Goal: Task Accomplishment & Management: Manage account settings

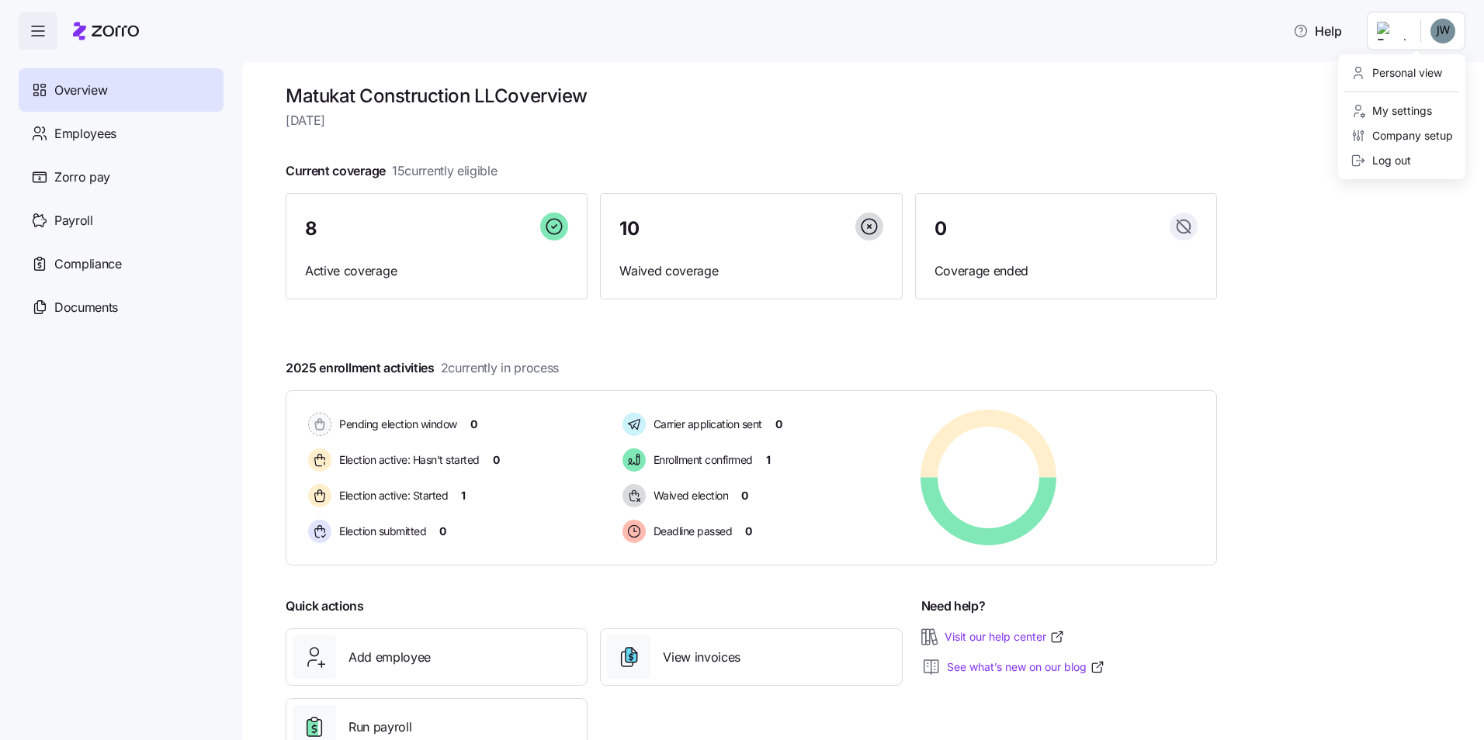
click at [1461, 20] on html "Help Overview Employees Zorro pay Payroll Compliance Documents Matukat Construc…" at bounding box center [742, 365] width 1484 height 731
click at [1409, 69] on div "Personal view" at bounding box center [1397, 72] width 92 height 17
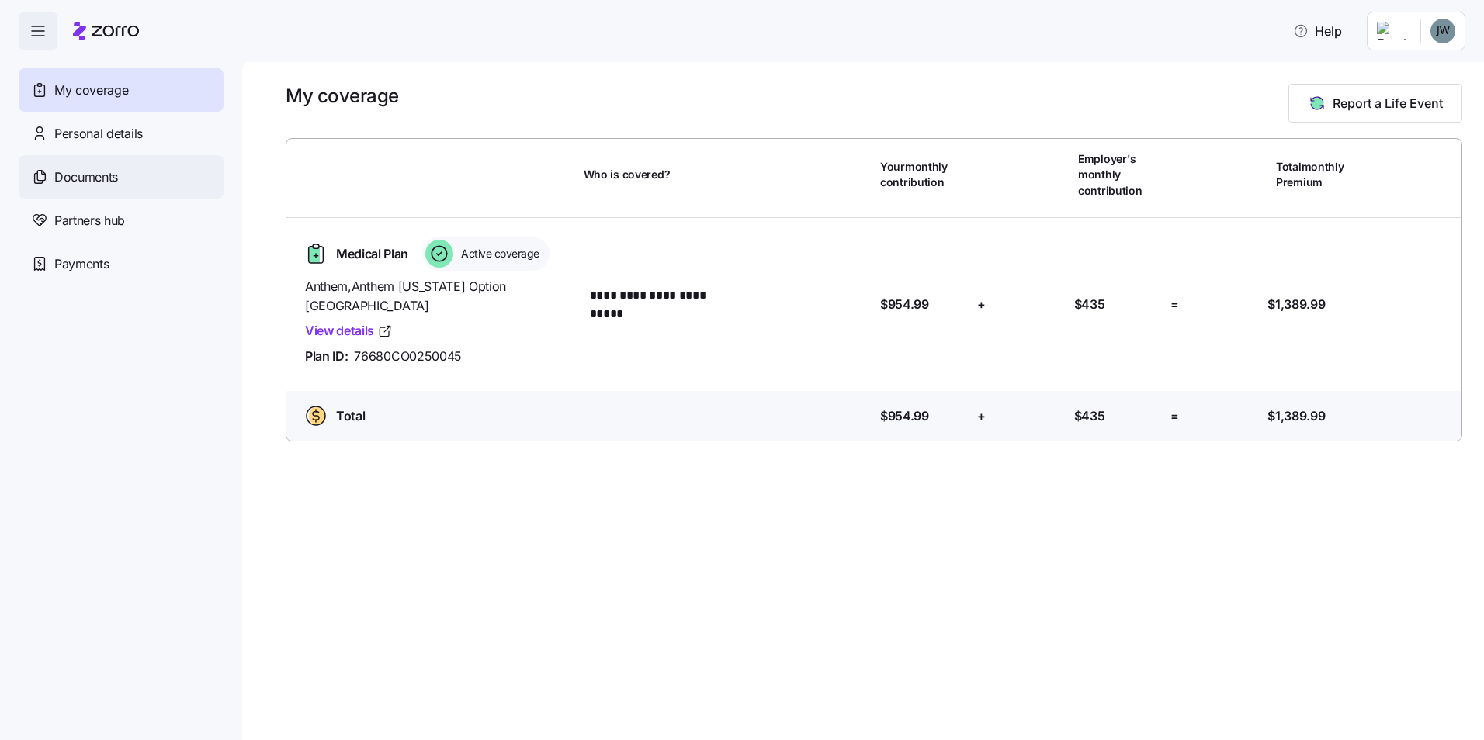
click at [144, 164] on div "Documents" at bounding box center [121, 176] width 205 height 43
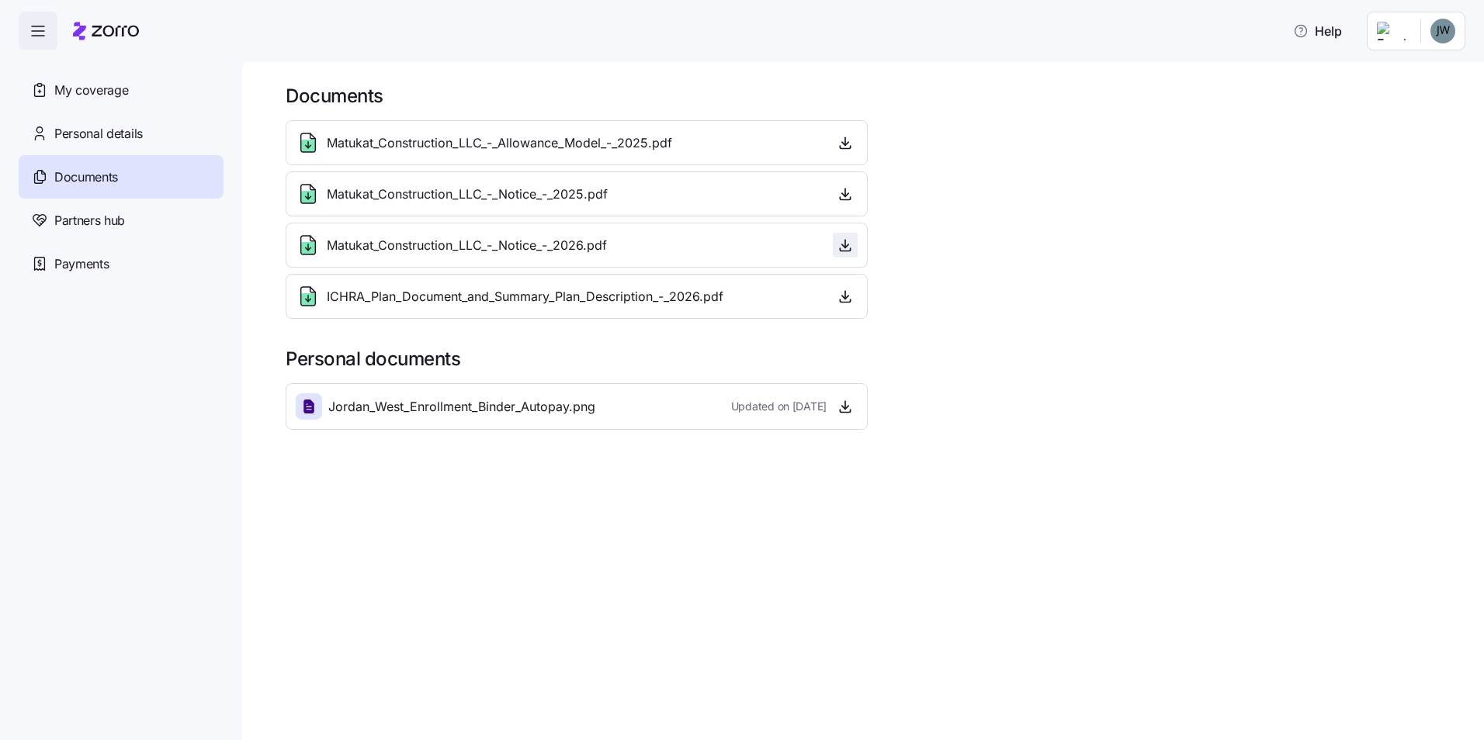
click at [838, 244] on icon "button" at bounding box center [846, 246] width 16 height 16
click at [853, 294] on span "button" at bounding box center [845, 296] width 23 height 23
click at [837, 296] on span "button" at bounding box center [845, 296] width 23 height 23
click at [483, 290] on span "ICHRA_Plan_Document_and_Summary_Plan_Description_-_2026.pdf" at bounding box center [525, 296] width 397 height 19
click at [473, 290] on span "ICHRA_Plan_Document_and_Summary_Plan_Description_-_2026.pdf" at bounding box center [525, 296] width 397 height 19
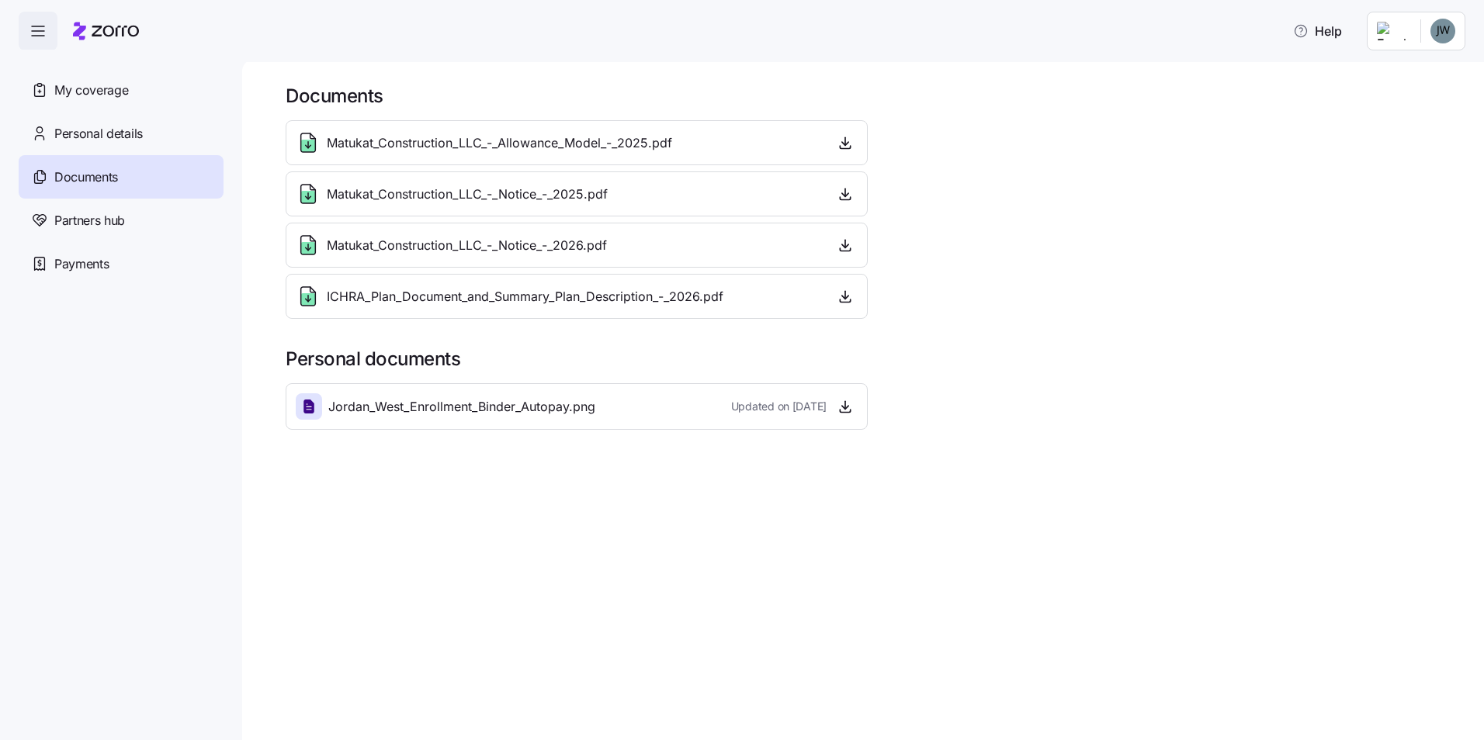
drag, startPoint x: 498, startPoint y: 248, endPoint x: 506, endPoint y: 247, distance: 7.8
click at [506, 247] on span "Matukat_Construction_LLC_-_Notice_-_2026.pdf" at bounding box center [467, 245] width 280 height 19
click at [848, 248] on icon "button" at bounding box center [846, 246] width 16 height 16
click at [764, 303] on div "ICHRA_Plan_Document_and_Summary_Plan_Description_-_2026.pdf" at bounding box center [577, 296] width 562 height 25
click at [844, 296] on icon "button" at bounding box center [846, 297] width 16 height 16
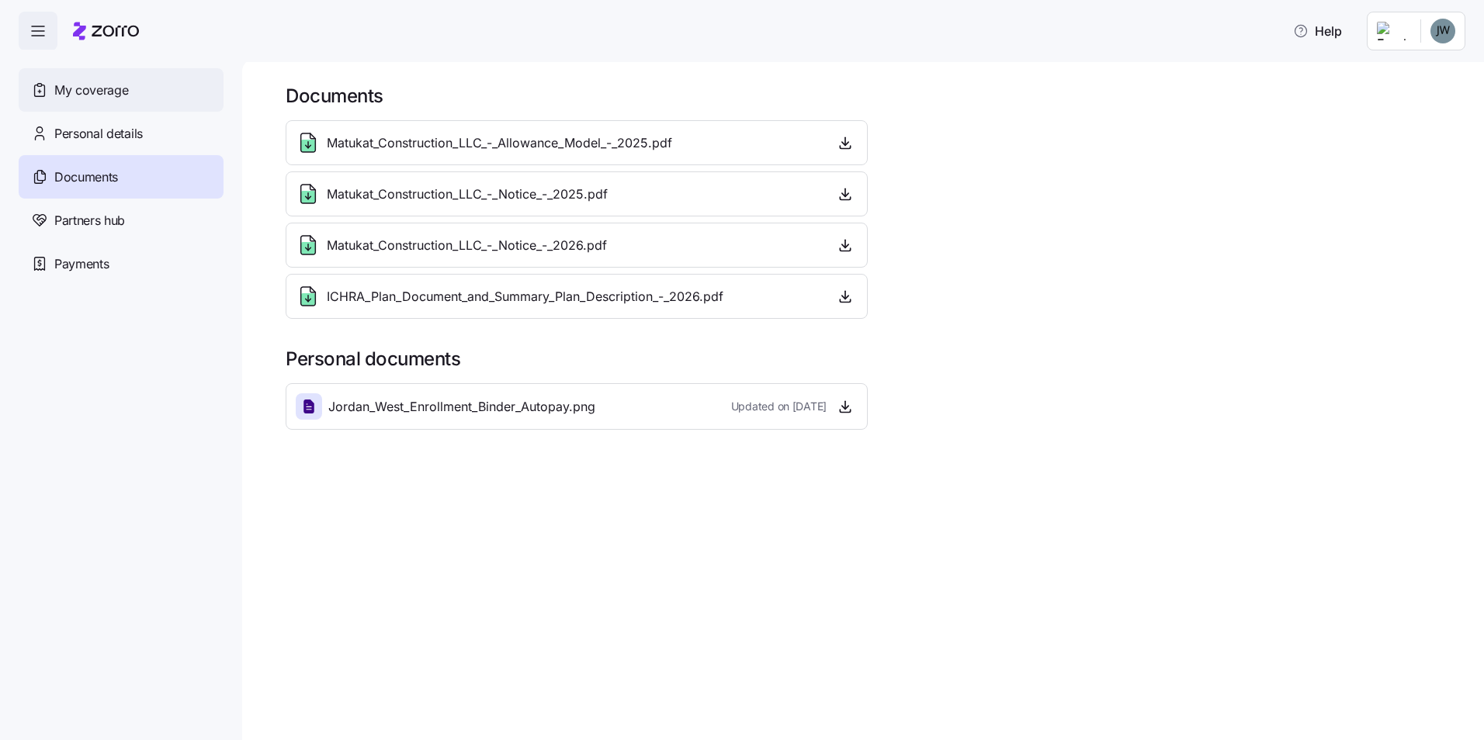
click at [90, 100] on div "My coverage" at bounding box center [121, 89] width 205 height 43
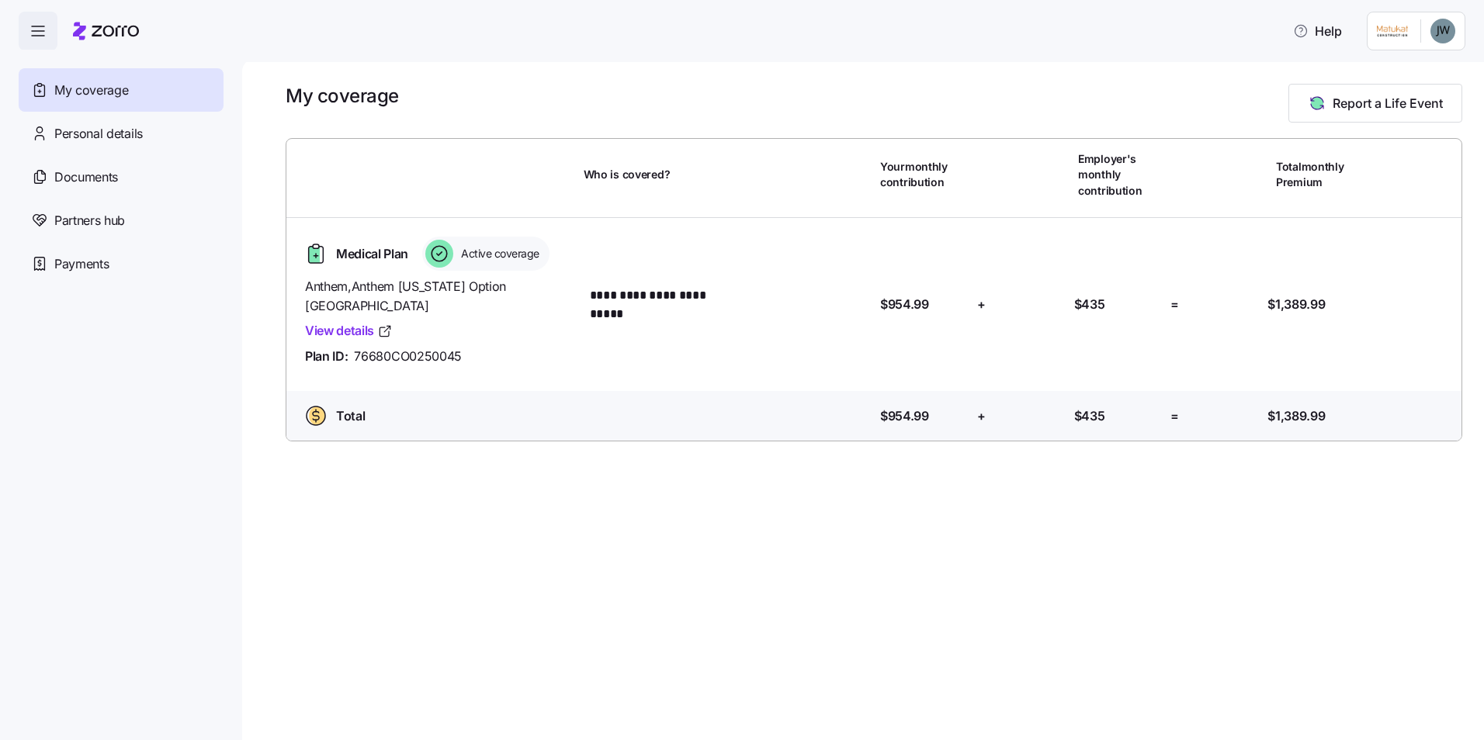
click at [1442, 34] on html "**********" at bounding box center [742, 365] width 1484 height 731
drag, startPoint x: 1421, startPoint y: 84, endPoint x: 1421, endPoint y: 73, distance: 10.9
click at [1421, 81] on div "Admin view" at bounding box center [1401, 73] width 115 height 25
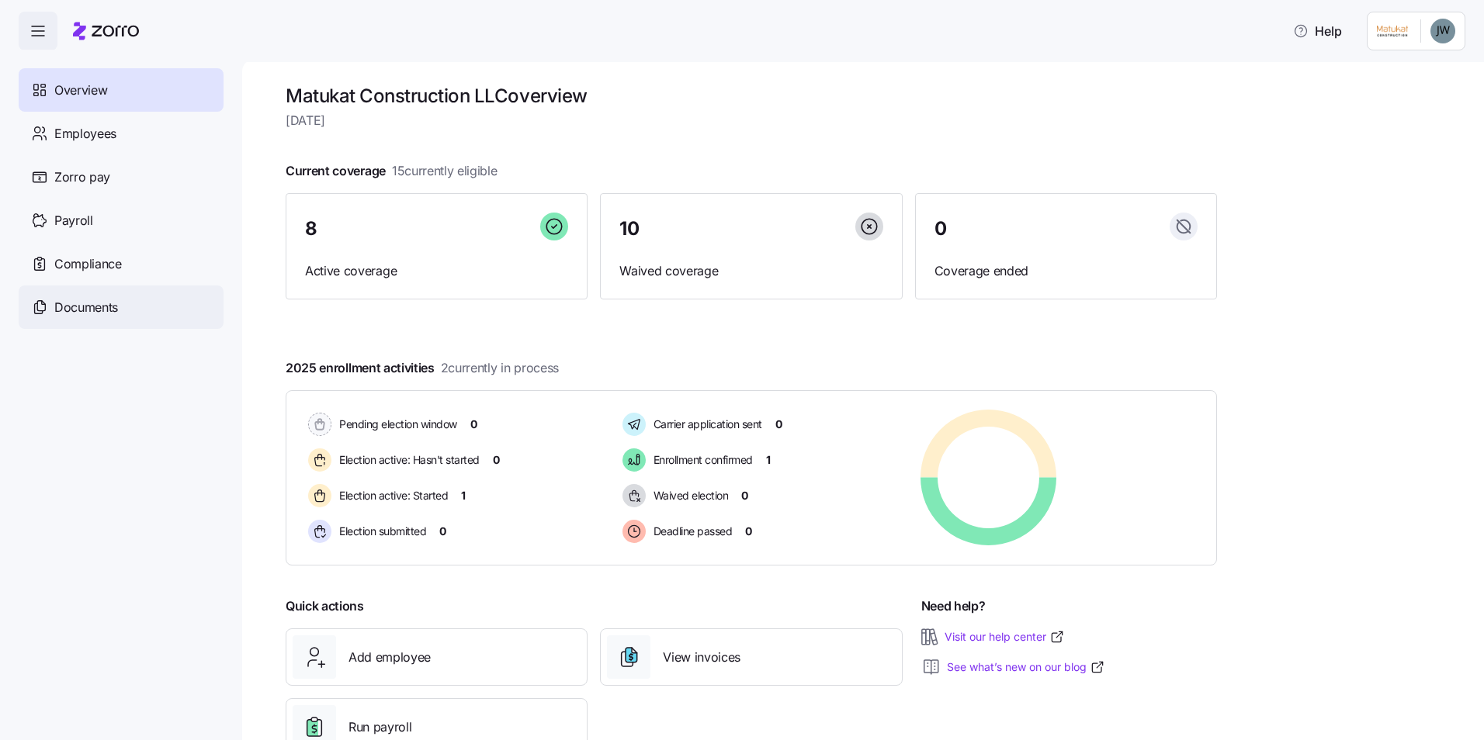
click at [139, 313] on div "Documents" at bounding box center [121, 307] width 205 height 43
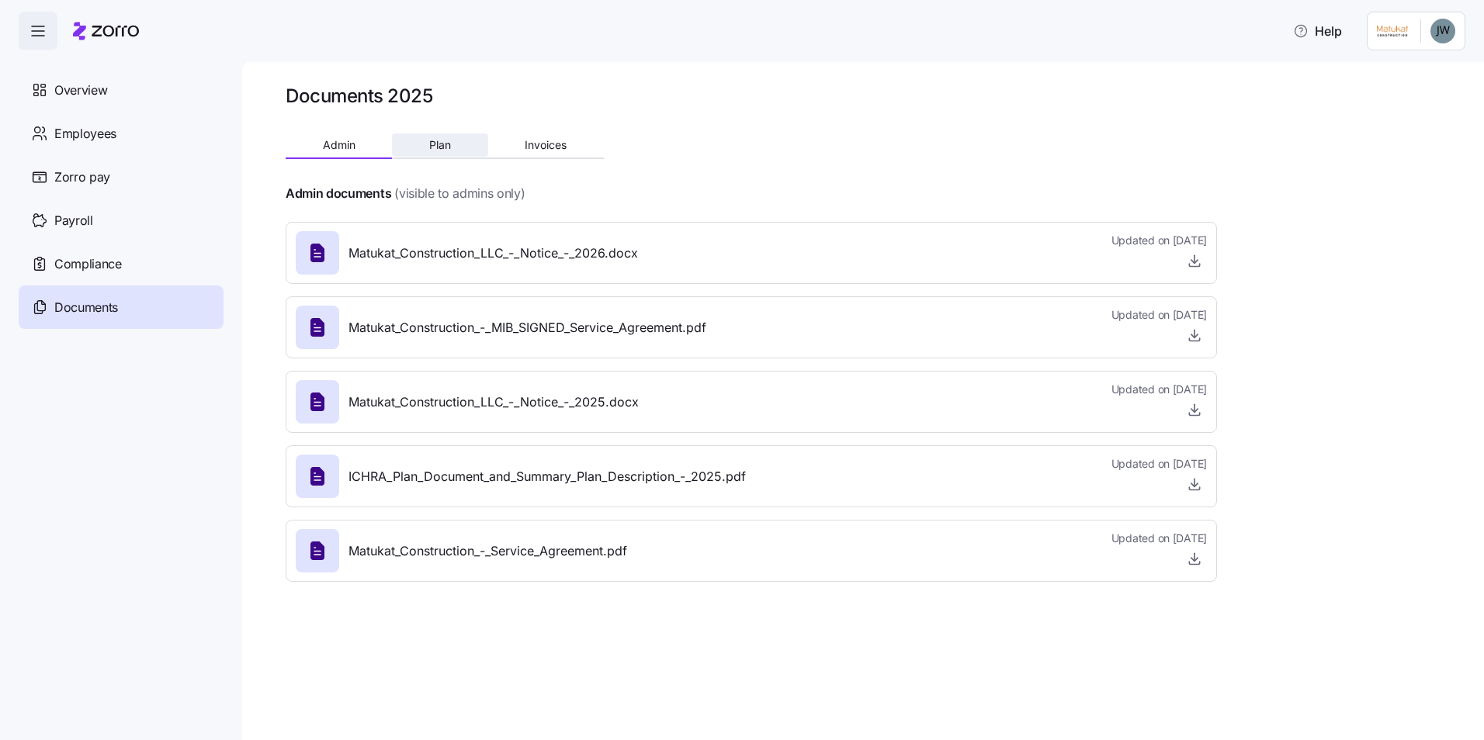
click at [463, 151] on button "Plan" at bounding box center [439, 145] width 95 height 23
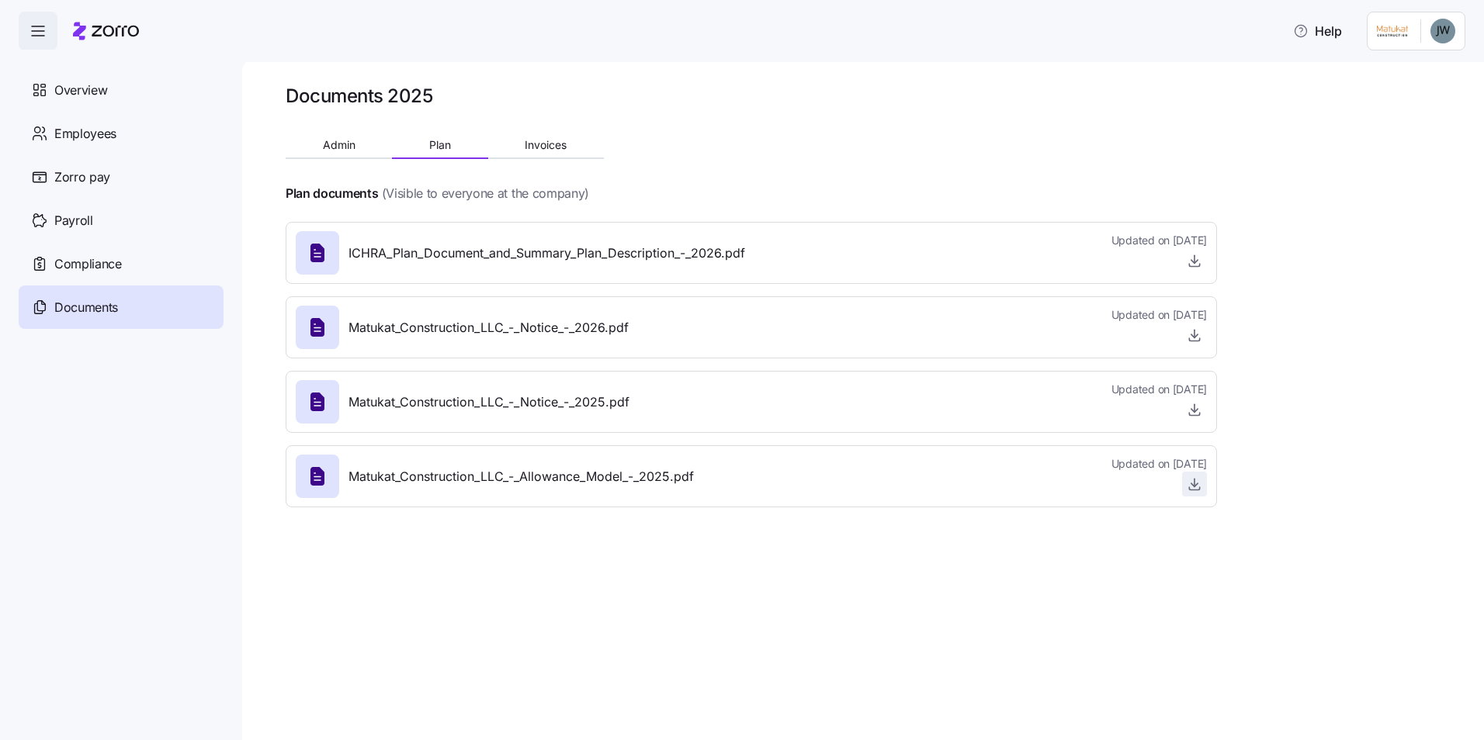
click at [1184, 491] on span "button" at bounding box center [1194, 484] width 23 height 23
click at [1198, 492] on icon "button" at bounding box center [1195, 485] width 16 height 16
click at [548, 149] on span "Invoices" at bounding box center [546, 145] width 42 height 11
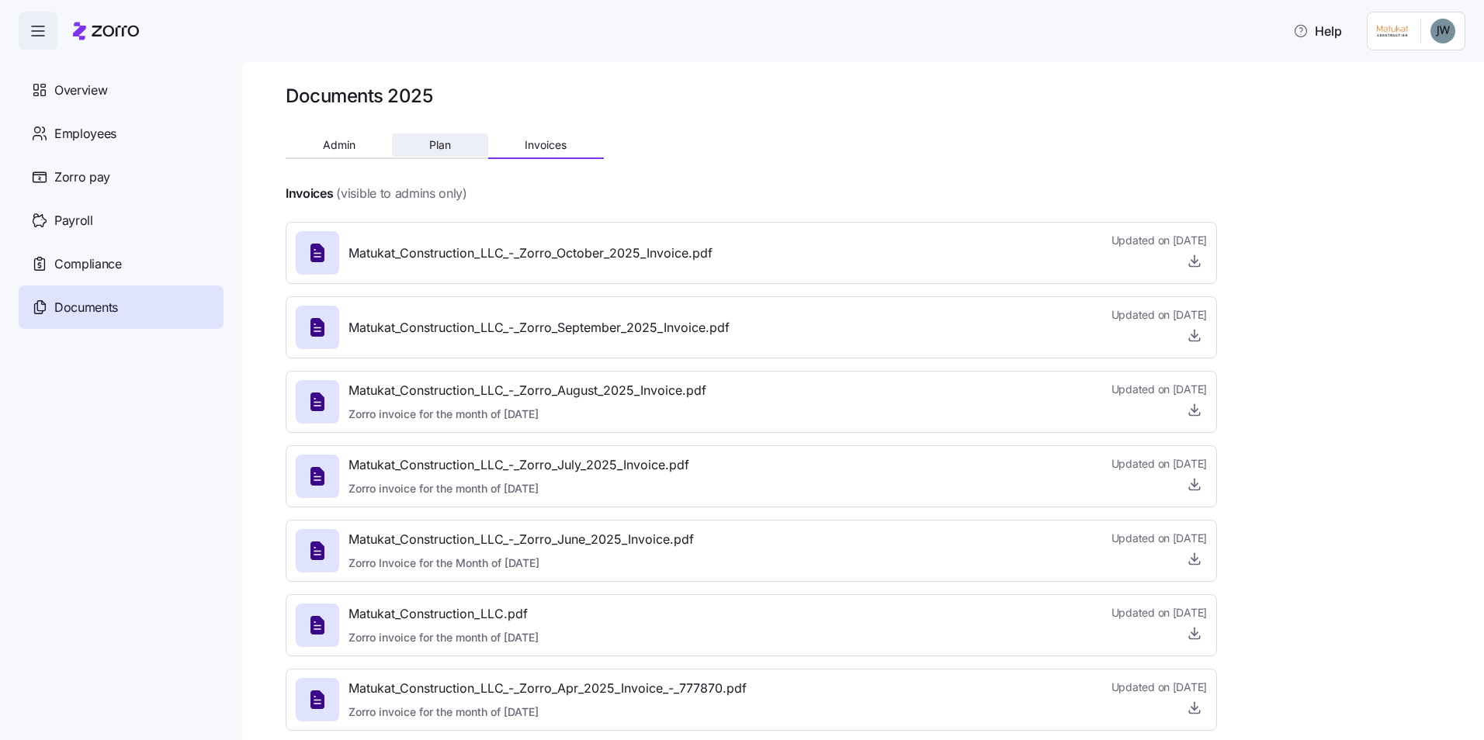
click at [458, 154] on button "Plan" at bounding box center [439, 145] width 95 height 23
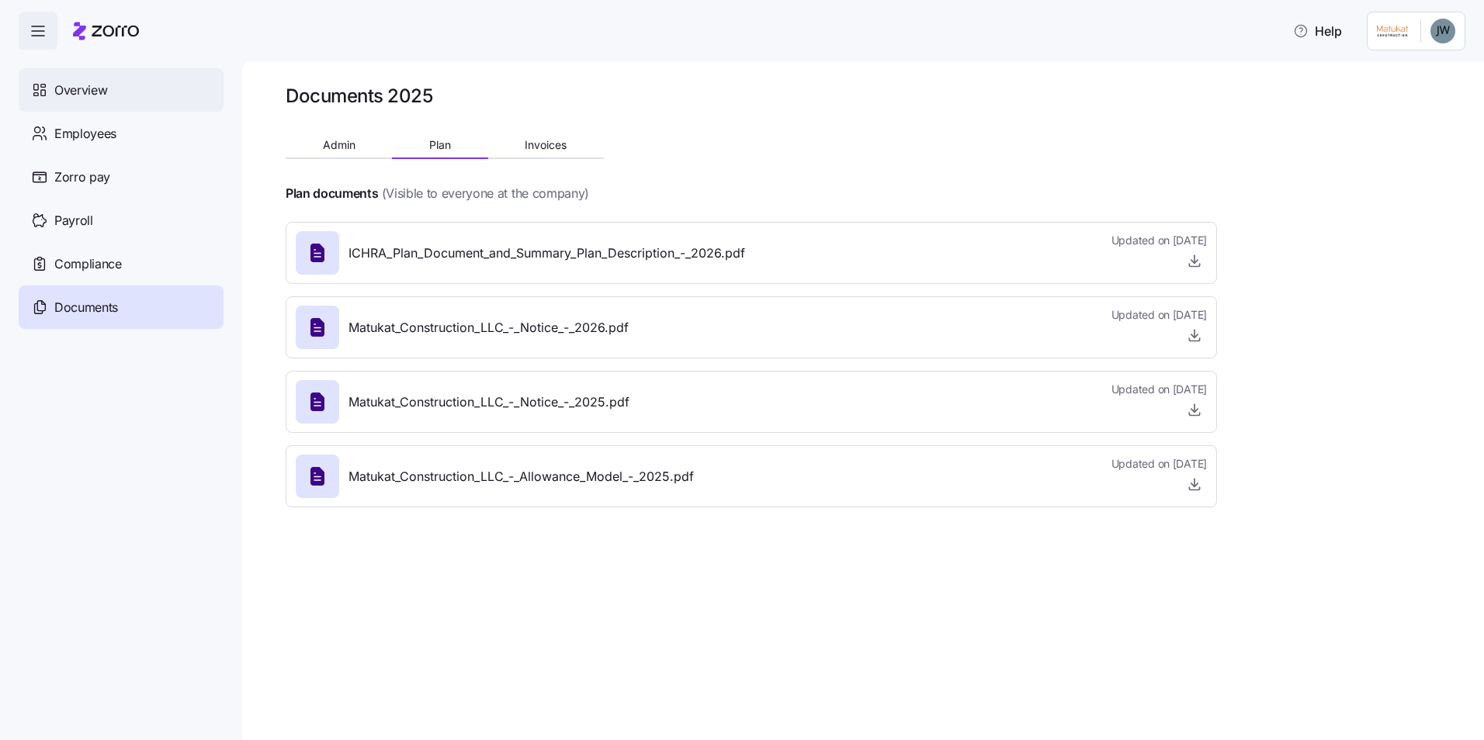
click at [158, 99] on div "Overview" at bounding box center [121, 89] width 205 height 43
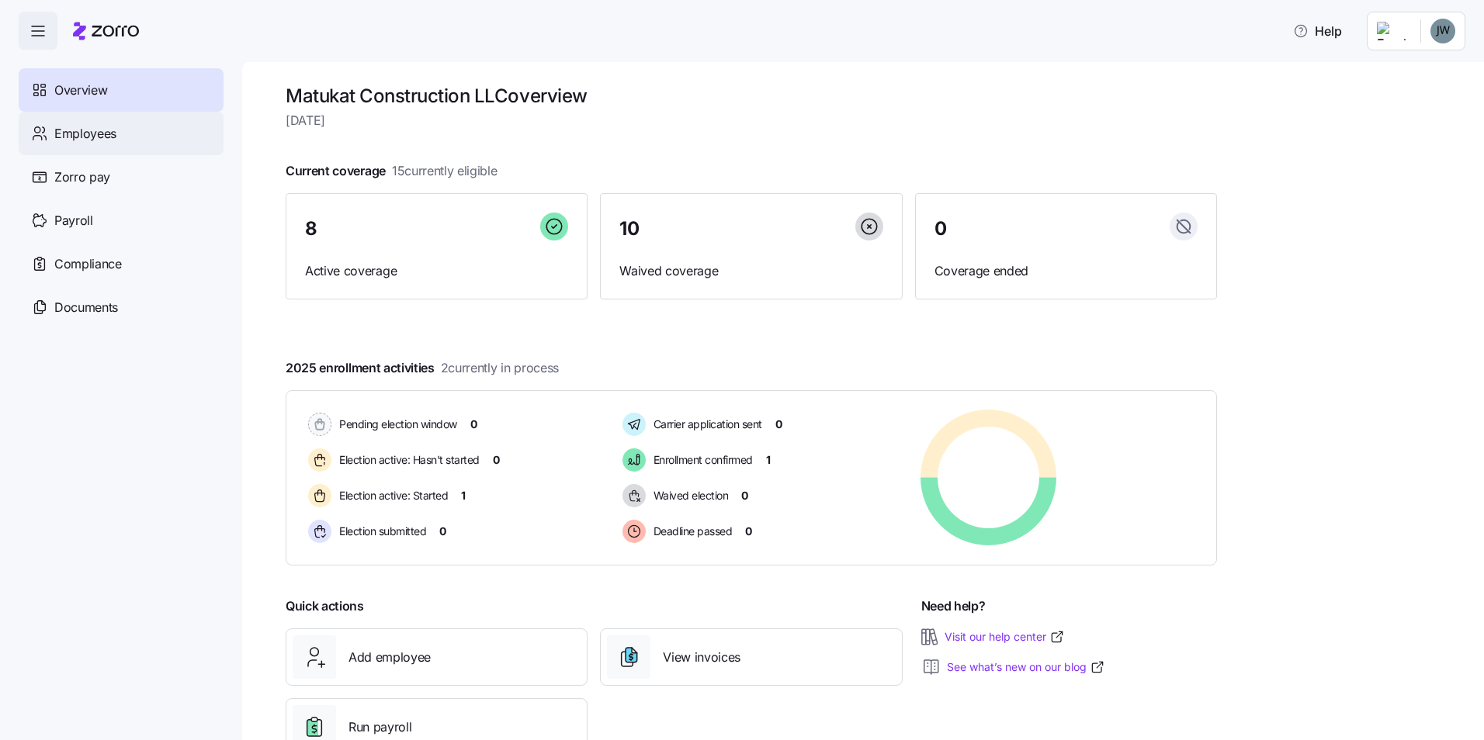
click at [115, 137] on span "Employees" at bounding box center [85, 133] width 62 height 19
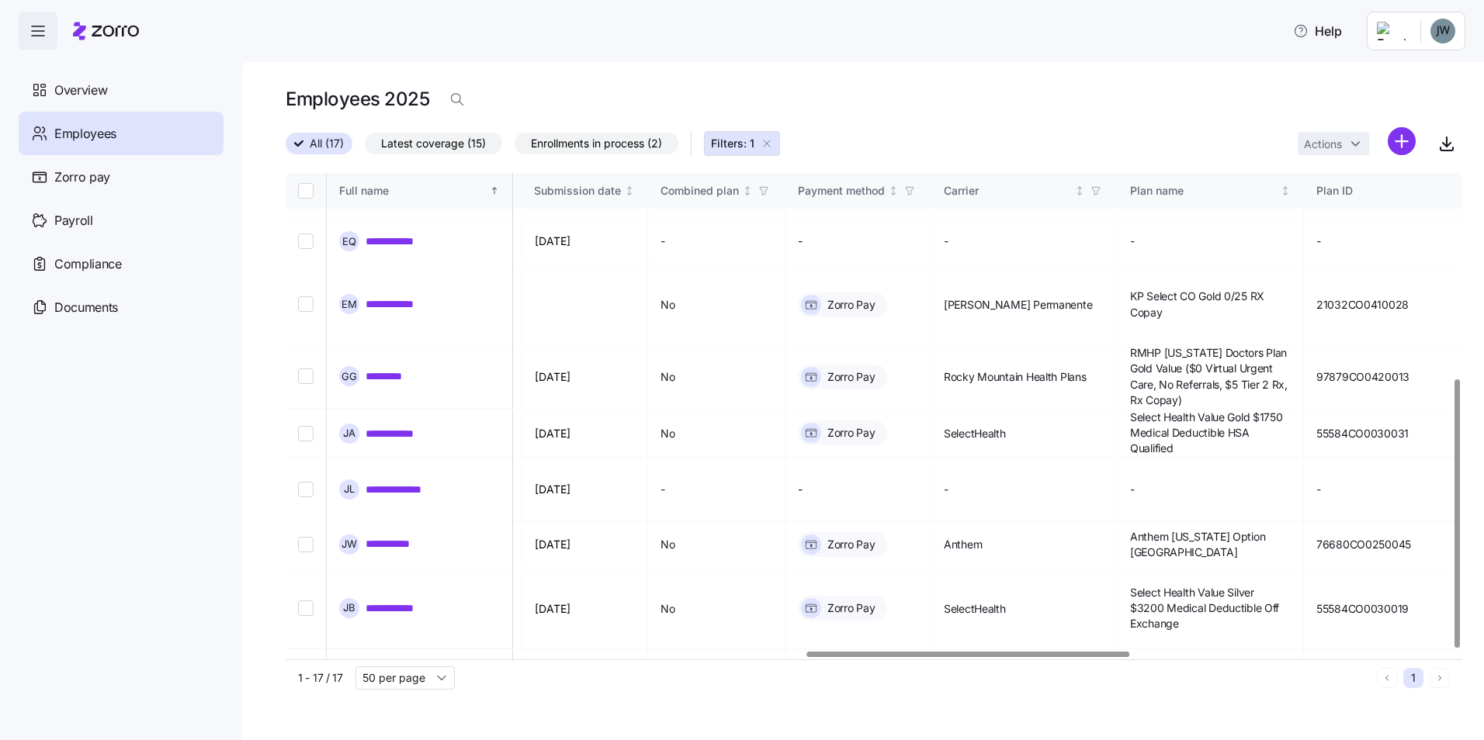
scroll to position [371, 1894]
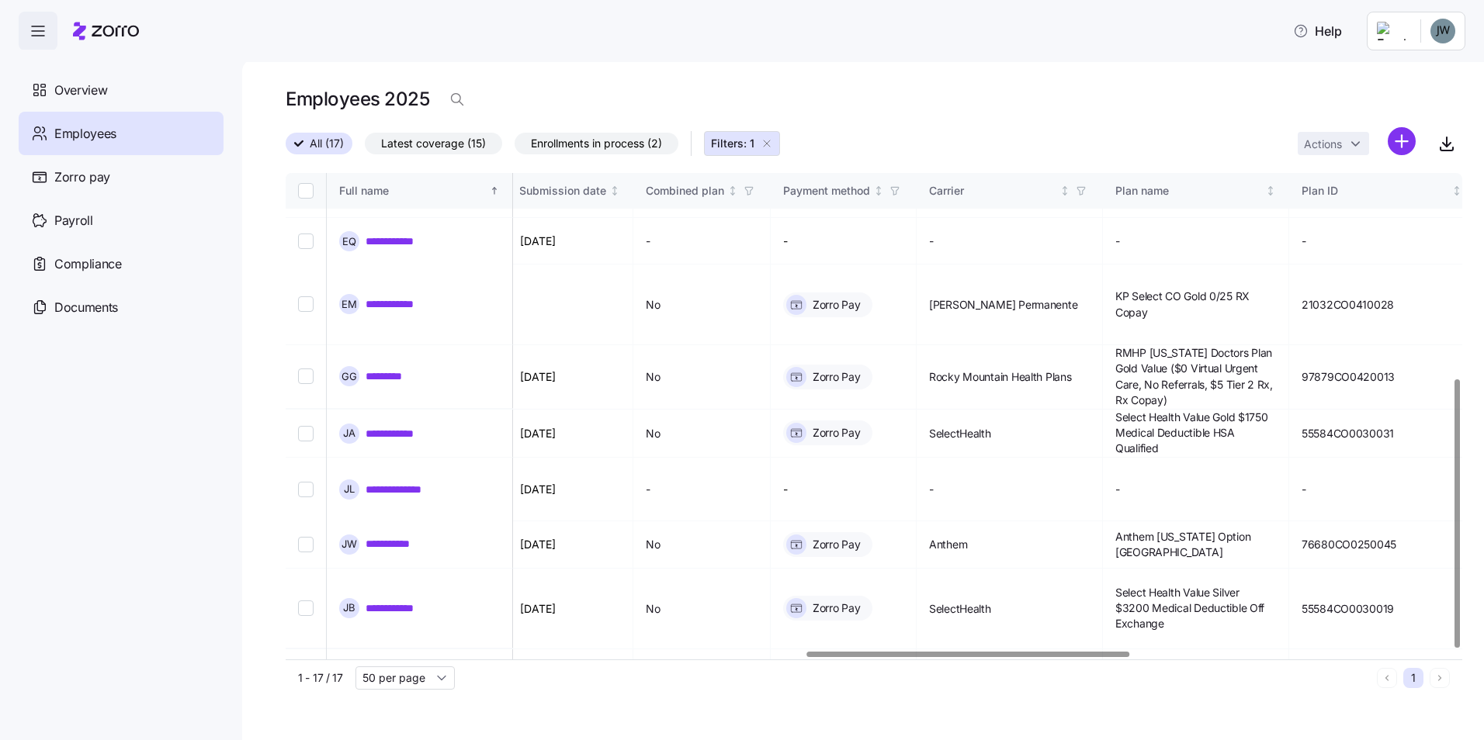
click at [968, 660] on div at bounding box center [869, 654] width 1167 height 9
click at [1449, 38] on html "**********" at bounding box center [742, 365] width 1484 height 731
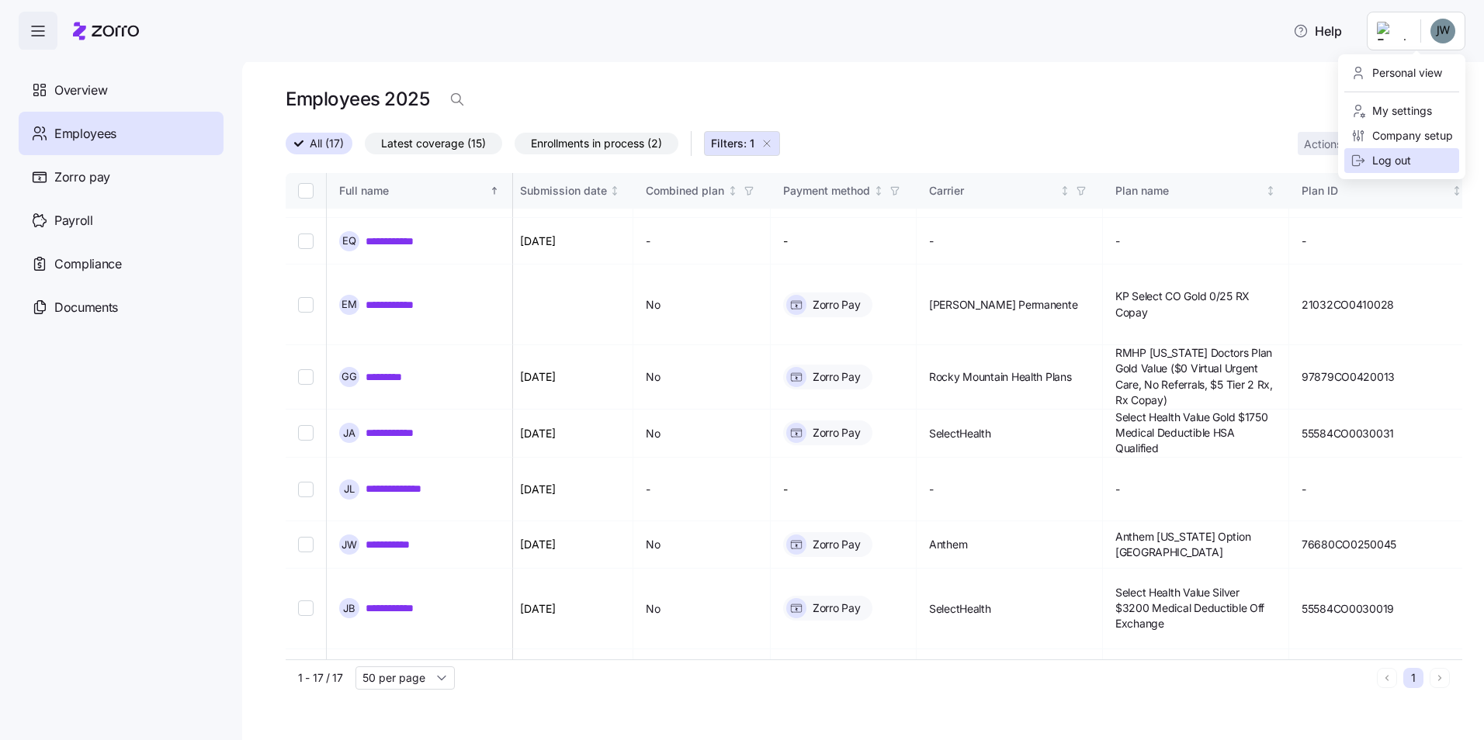
click at [1418, 157] on div "Log out" at bounding box center [1401, 160] width 115 height 25
